Goal: Task Accomplishment & Management: Use online tool/utility

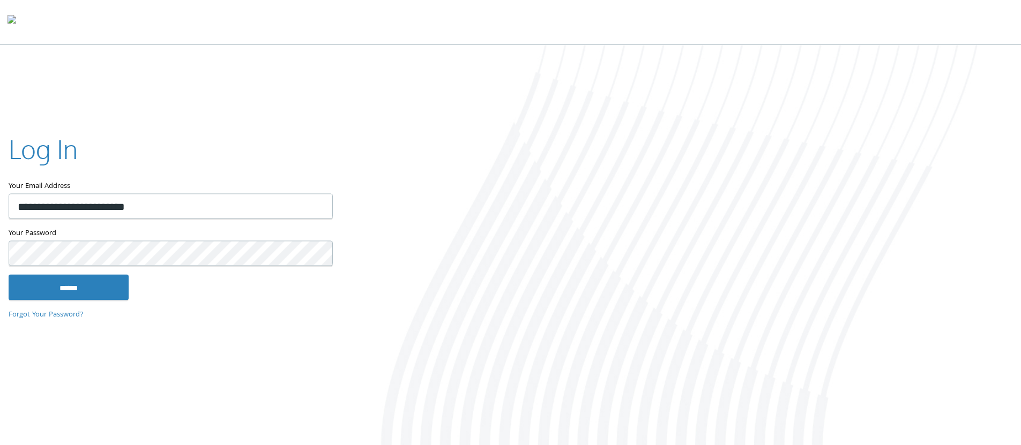
click at [103, 272] on div "Your Password This field is required" at bounding box center [170, 250] width 323 height 47
click at [98, 286] on input "******" at bounding box center [69, 287] width 120 height 26
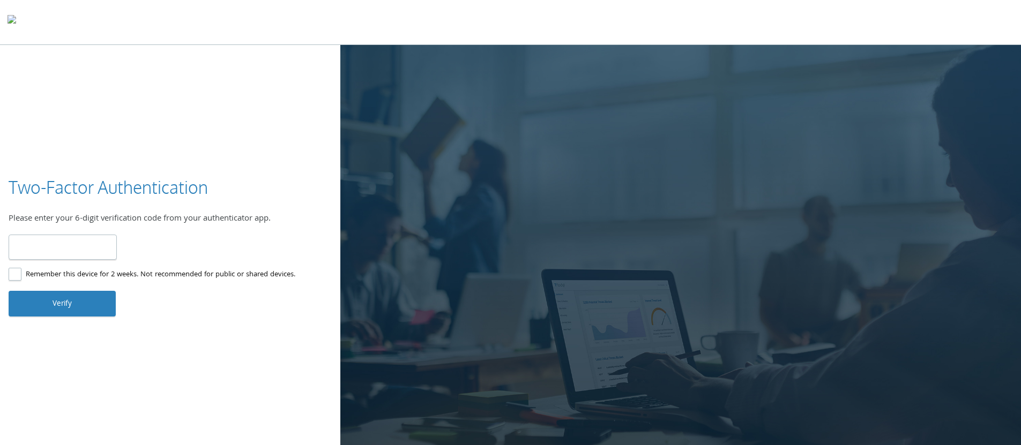
paste input "******"
type input "******"
